Goal: Navigation & Orientation: Find specific page/section

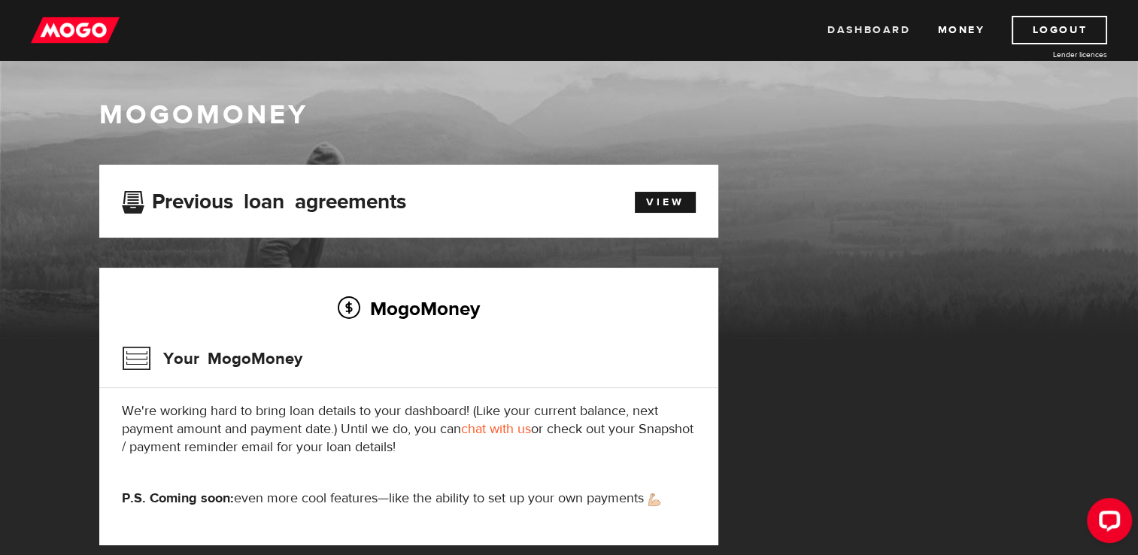
click at [873, 32] on link "Dashboard" at bounding box center [868, 30] width 83 height 29
click at [951, 36] on link "Money" at bounding box center [960, 30] width 47 height 29
click at [1096, 529] on button "Open LiveChat chat widget" at bounding box center [1109, 520] width 45 height 45
click at [875, 43] on link "Dashboard" at bounding box center [868, 30] width 83 height 29
